Goal: Information Seeking & Learning: Learn about a topic

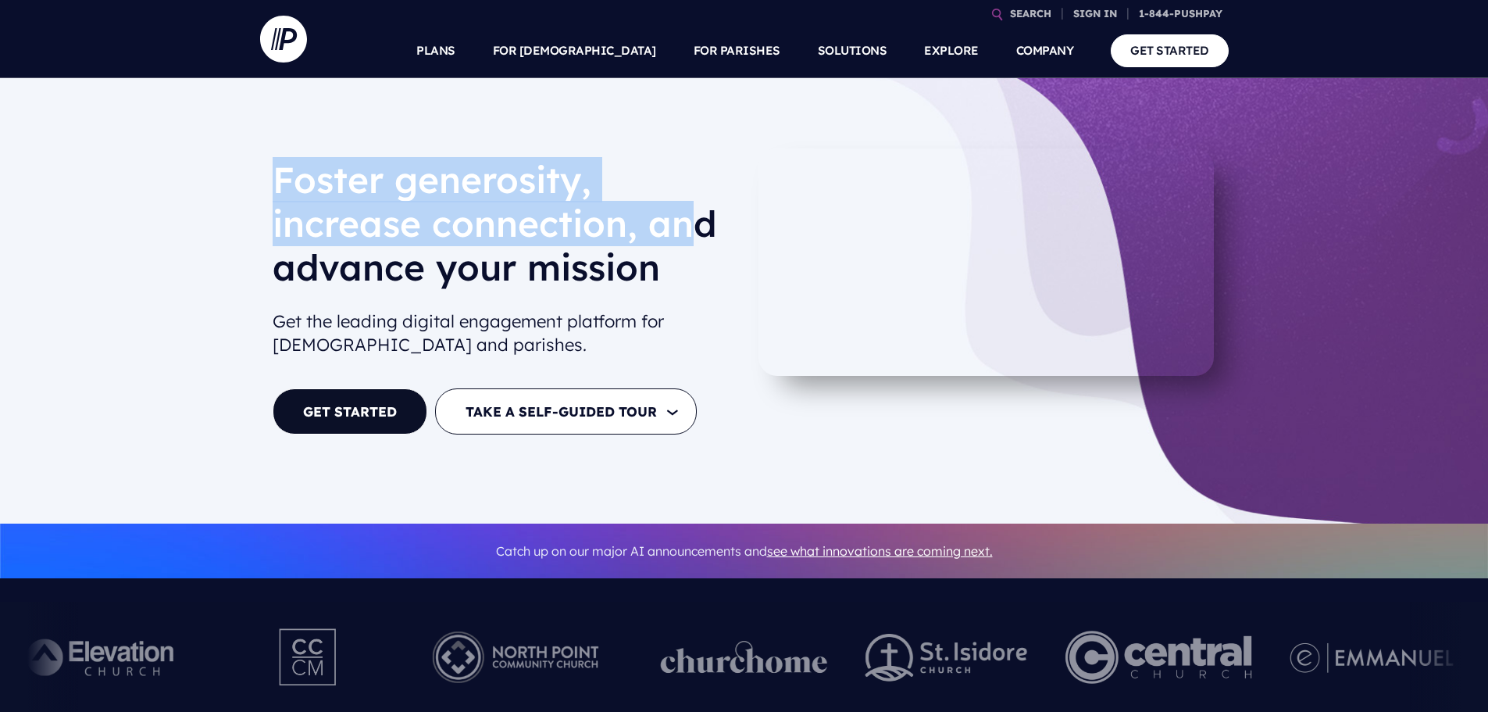
click at [688, 240] on div "[PERSON_NAME] generosity, increase connection, and advance your mission Get the…" at bounding box center [502, 300] width 484 height 305
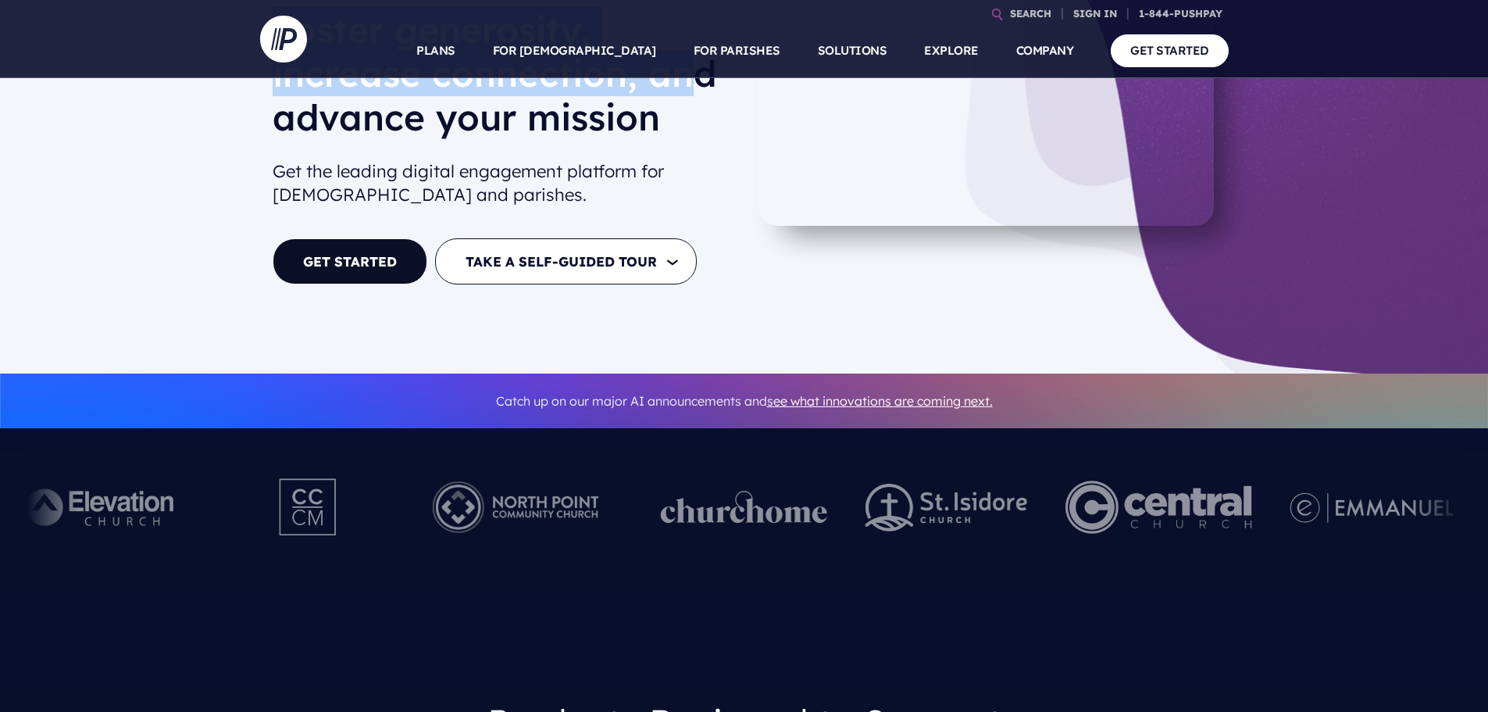
scroll to position [156, 0]
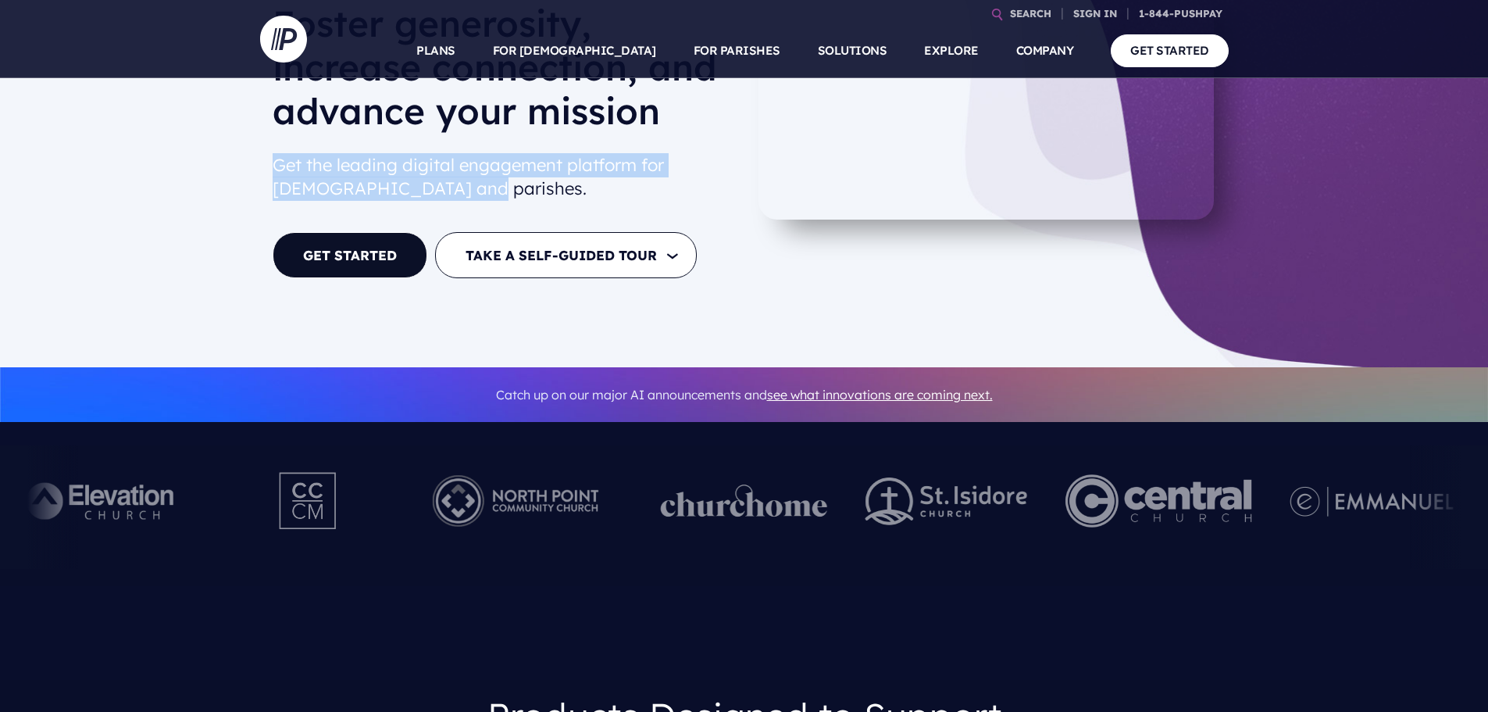
drag, startPoint x: 276, startPoint y: 151, endPoint x: 512, endPoint y: 201, distance: 241.2
click at [512, 201] on div "[PERSON_NAME] generosity, increase connection, and advance your mission Get the…" at bounding box center [502, 144] width 484 height 305
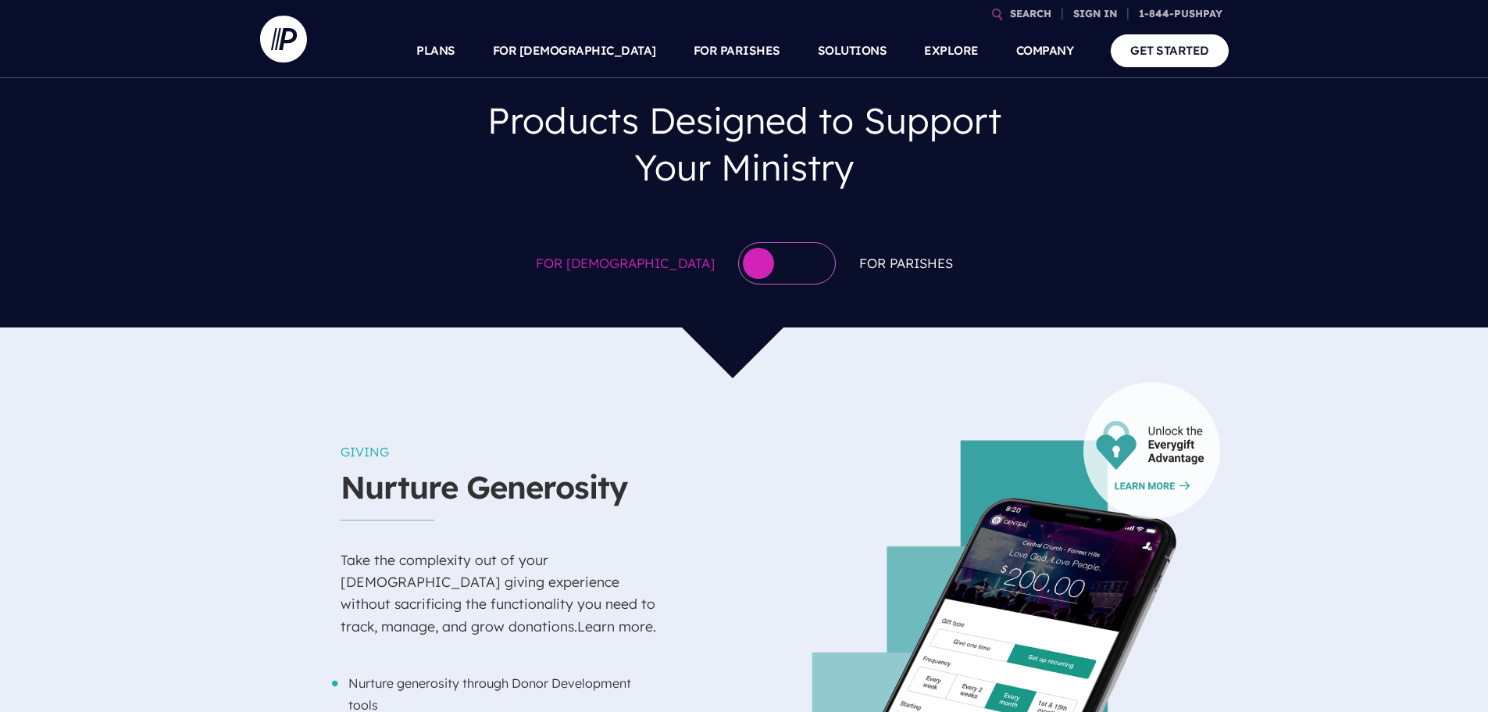
scroll to position [1094, 0]
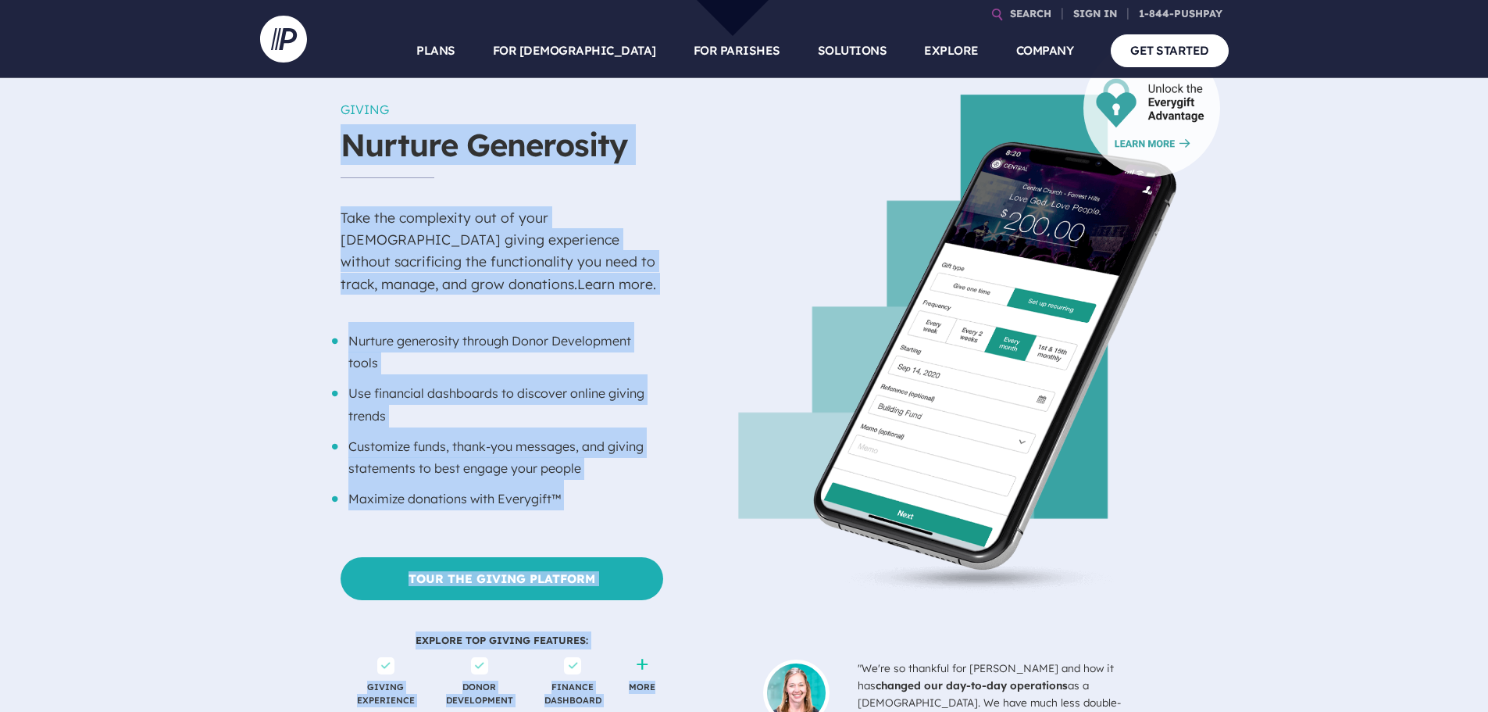
drag, startPoint x: 326, startPoint y: 141, endPoint x: 720, endPoint y: 162, distance: 395.1
click at [720, 162] on div "GIVING Nurture Generosity Take the complexity out of your [DEMOGRAPHIC_DATA] gi…" at bounding box center [744, 424] width 969 height 659
click at [518, 200] on p "Take the complexity out of your [DEMOGRAPHIC_DATA] giving experience without sa…" at bounding box center [502, 256] width 323 height 131
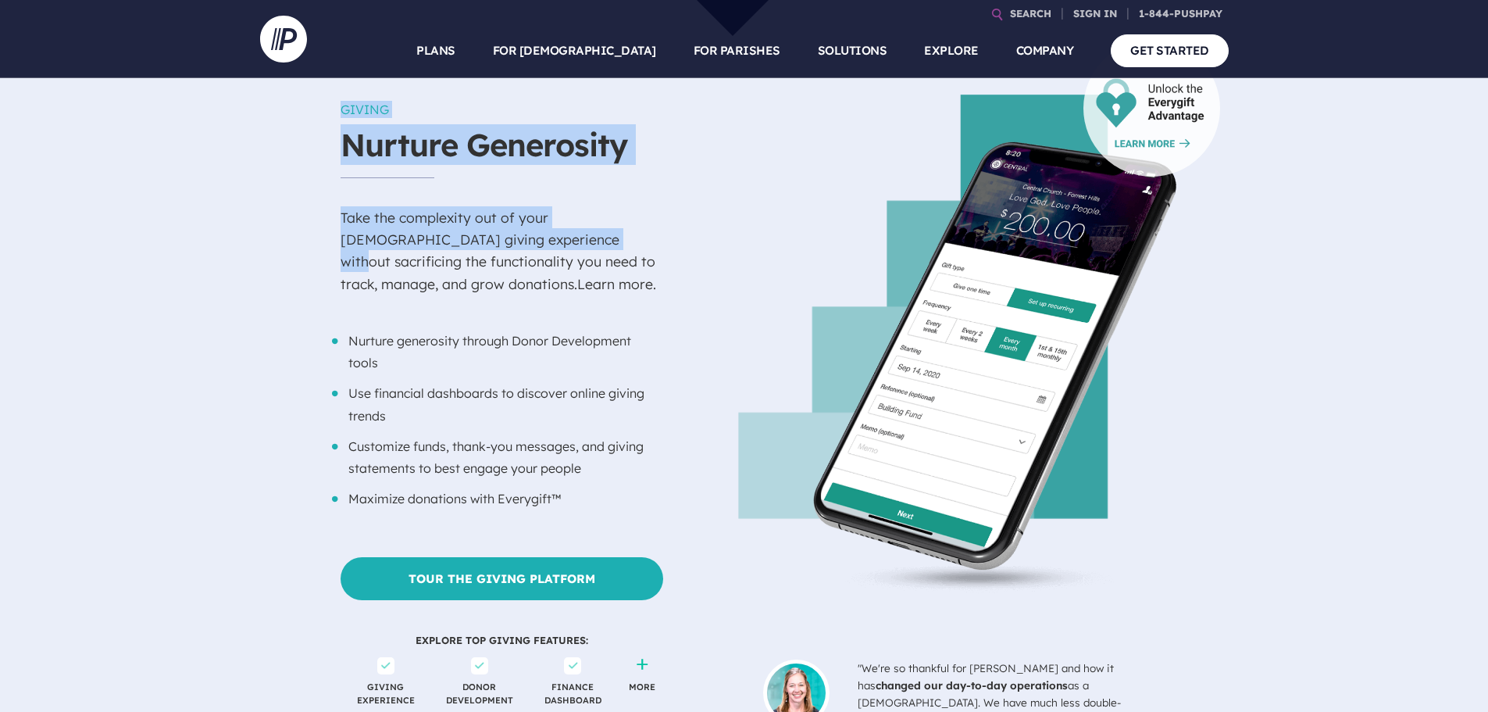
drag, startPoint x: 353, startPoint y: 220, endPoint x: 514, endPoint y: 230, distance: 161.2
click at [514, 230] on div "GIVING Nurture Generosity Take the complexity out of your [DEMOGRAPHIC_DATA] gi…" at bounding box center [744, 424] width 969 height 659
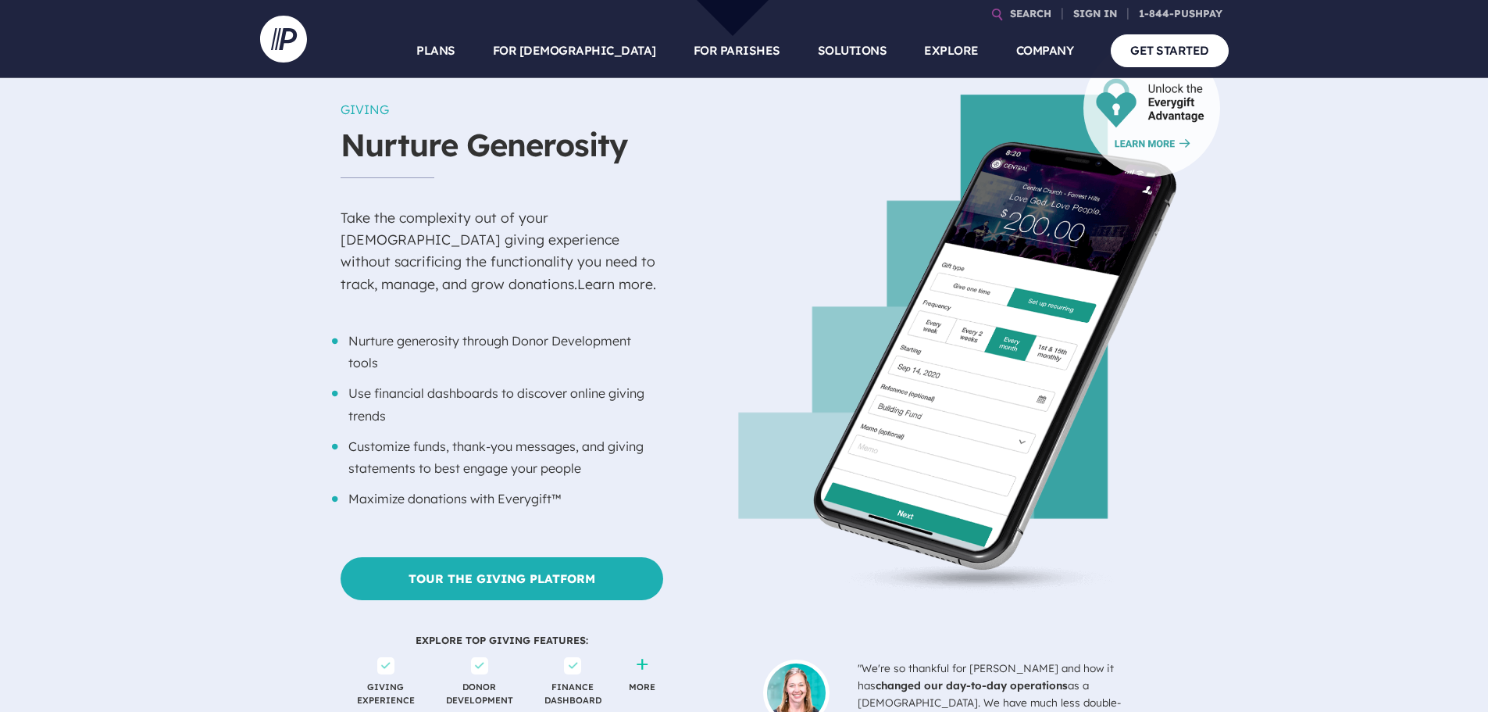
drag, startPoint x: 424, startPoint y: 266, endPoint x: 450, endPoint y: 266, distance: 25.8
click at [433, 266] on p "Take the complexity out of your [DEMOGRAPHIC_DATA] giving experience without sa…" at bounding box center [502, 256] width 323 height 131
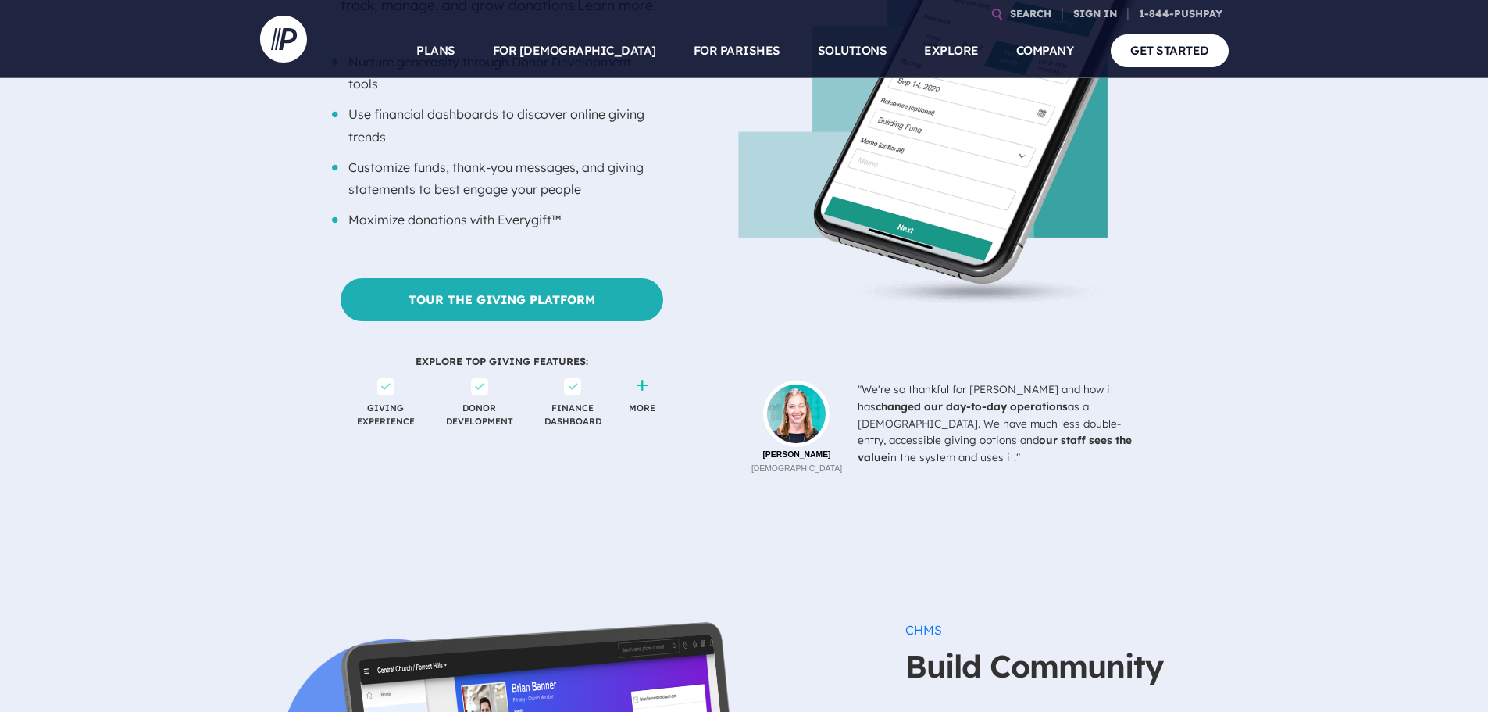
scroll to position [1406, 0]
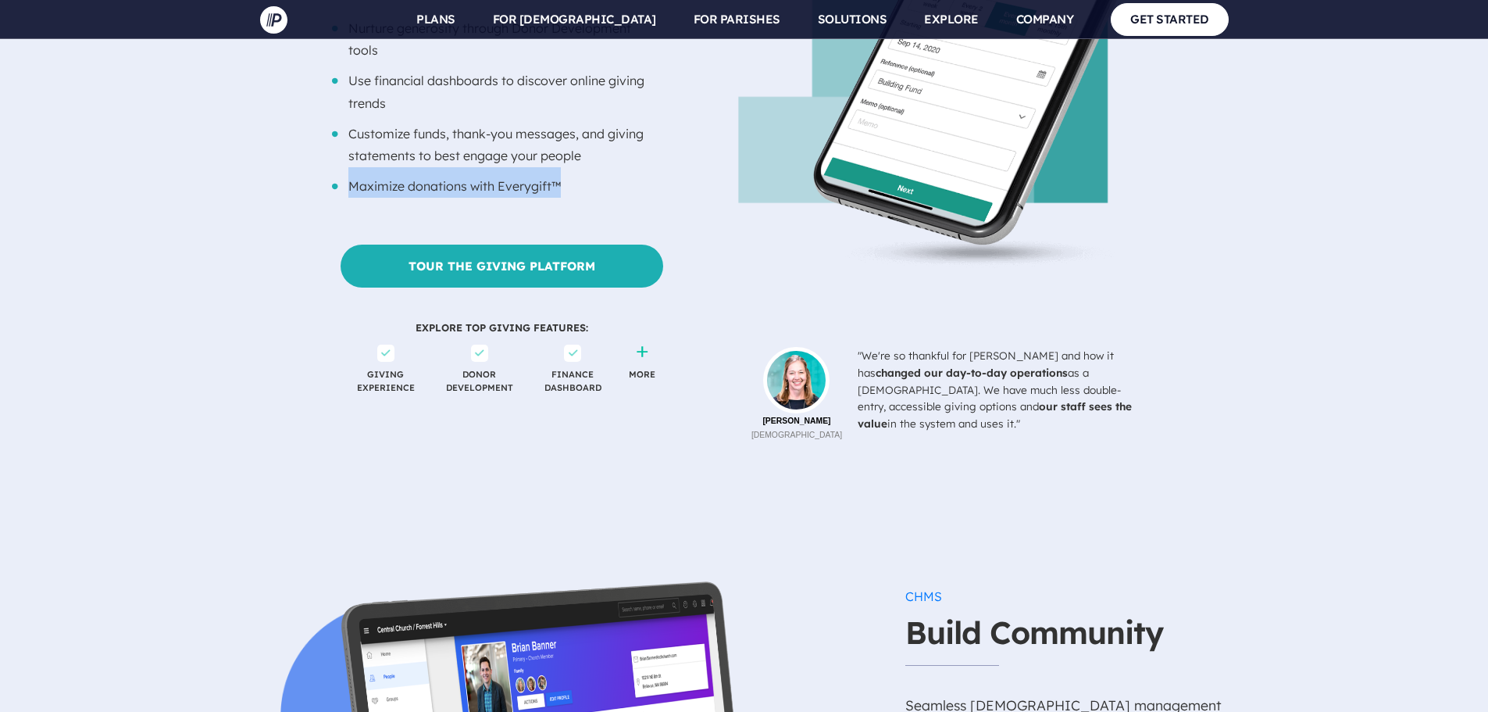
drag, startPoint x: 331, startPoint y: 159, endPoint x: 623, endPoint y: 168, distance: 292.3
click at [623, 168] on li "Maximize donations with Everygift™" at bounding box center [502, 182] width 323 height 30
